Goal: Find specific page/section: Find specific page/section

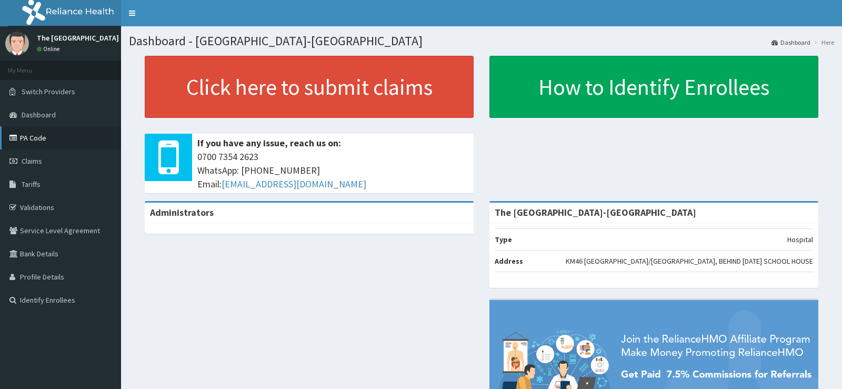
click at [59, 141] on link "PA Code" at bounding box center [60, 137] width 121 height 23
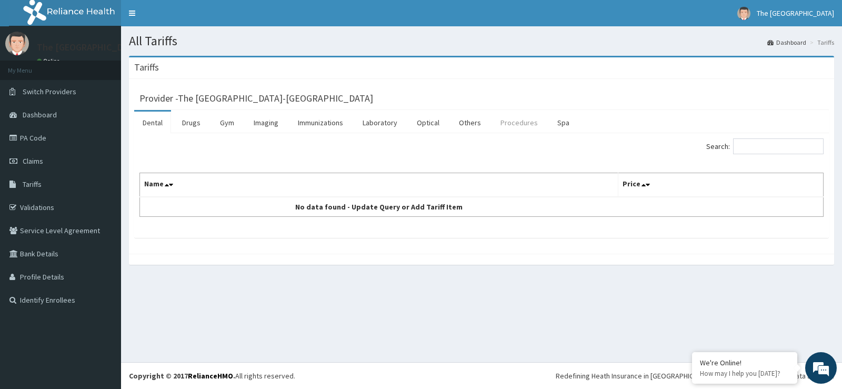
click at [530, 126] on link "Procedures" at bounding box center [519, 123] width 54 height 22
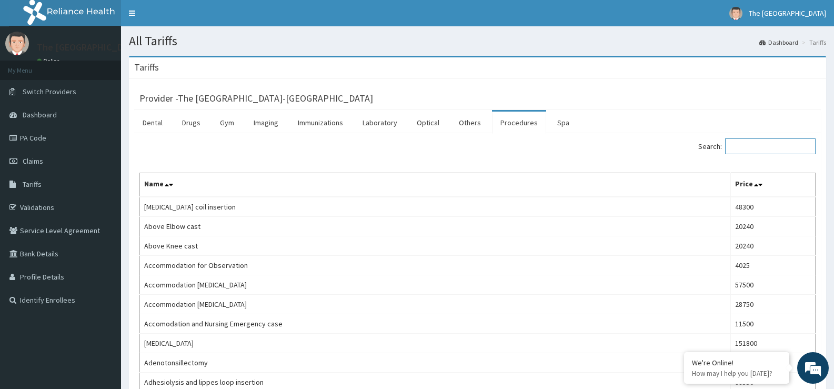
click at [776, 151] on input "Search:" at bounding box center [770, 146] width 90 height 16
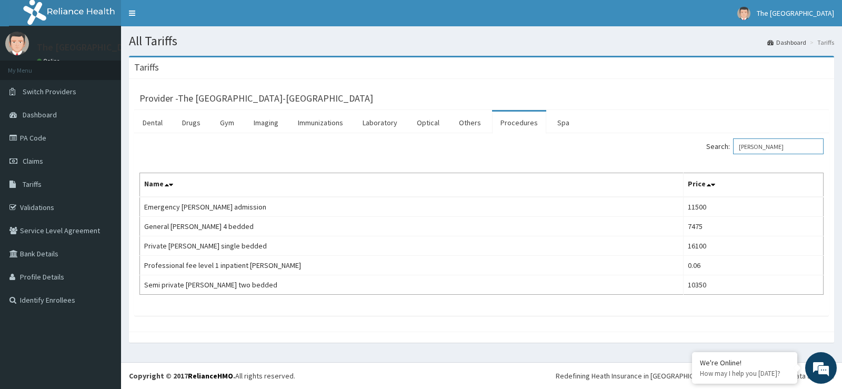
type input "ward"
click at [67, 110] on link "Dashboard" at bounding box center [60, 114] width 121 height 23
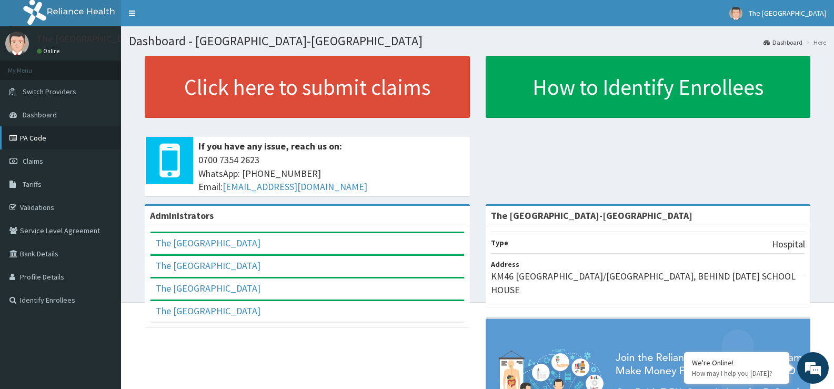
click at [61, 136] on link "PA Code" at bounding box center [60, 137] width 121 height 23
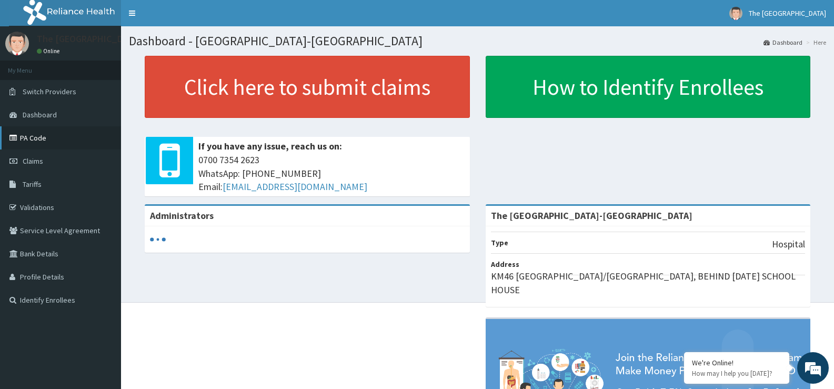
click at [55, 142] on link "PA Code" at bounding box center [60, 137] width 121 height 23
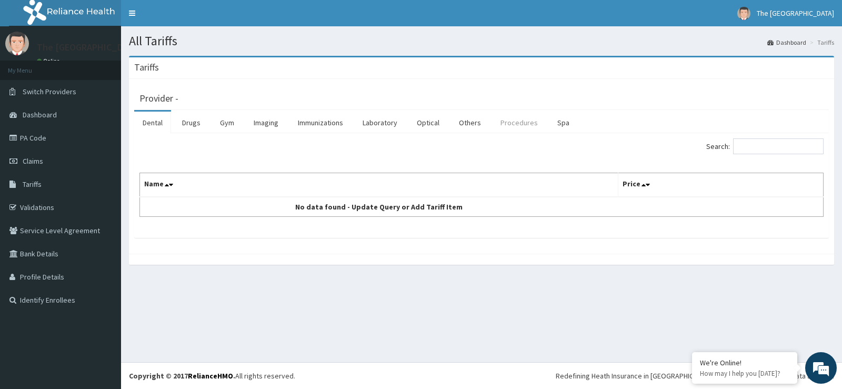
click at [515, 124] on link "Procedures" at bounding box center [519, 123] width 54 height 22
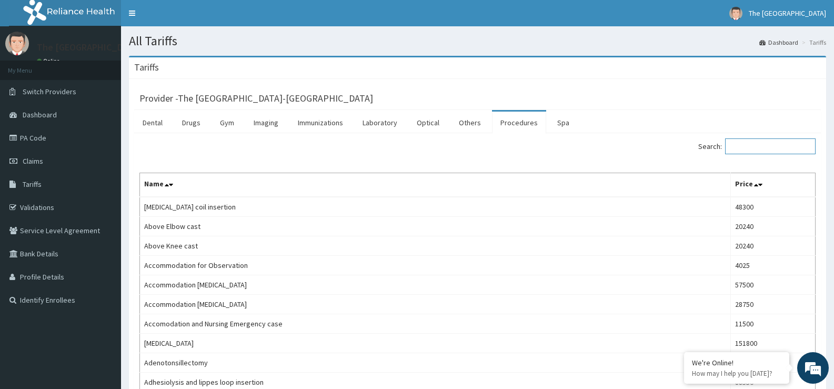
click at [779, 150] on input "Search:" at bounding box center [770, 146] width 90 height 16
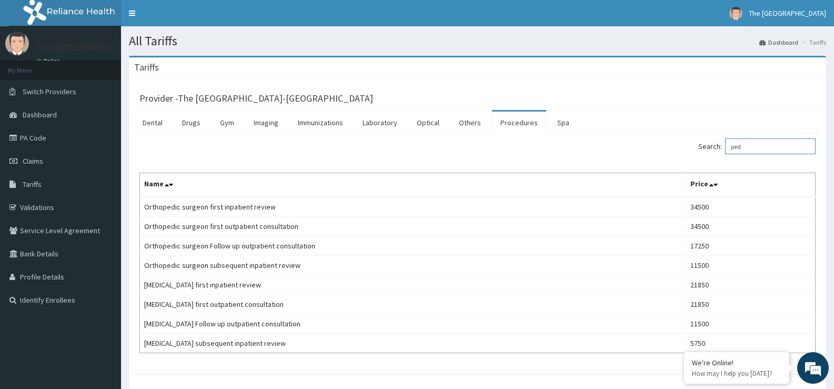
type input "ped"
